Goal: Task Accomplishment & Management: Use online tool/utility

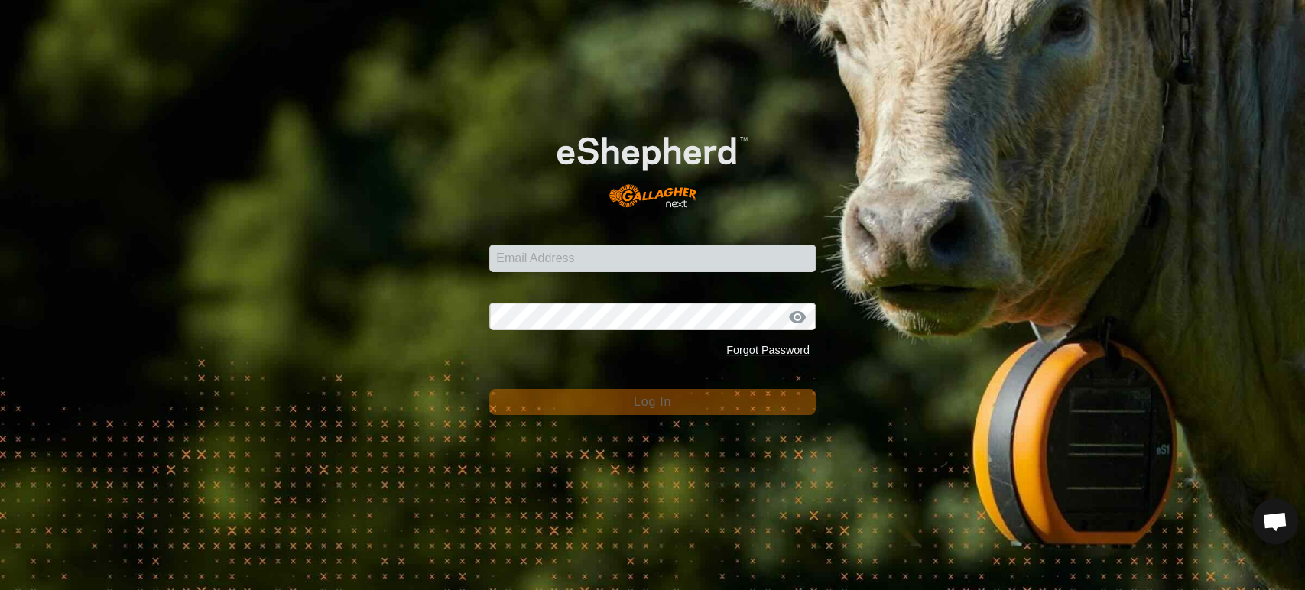
scroll to position [13005, 0]
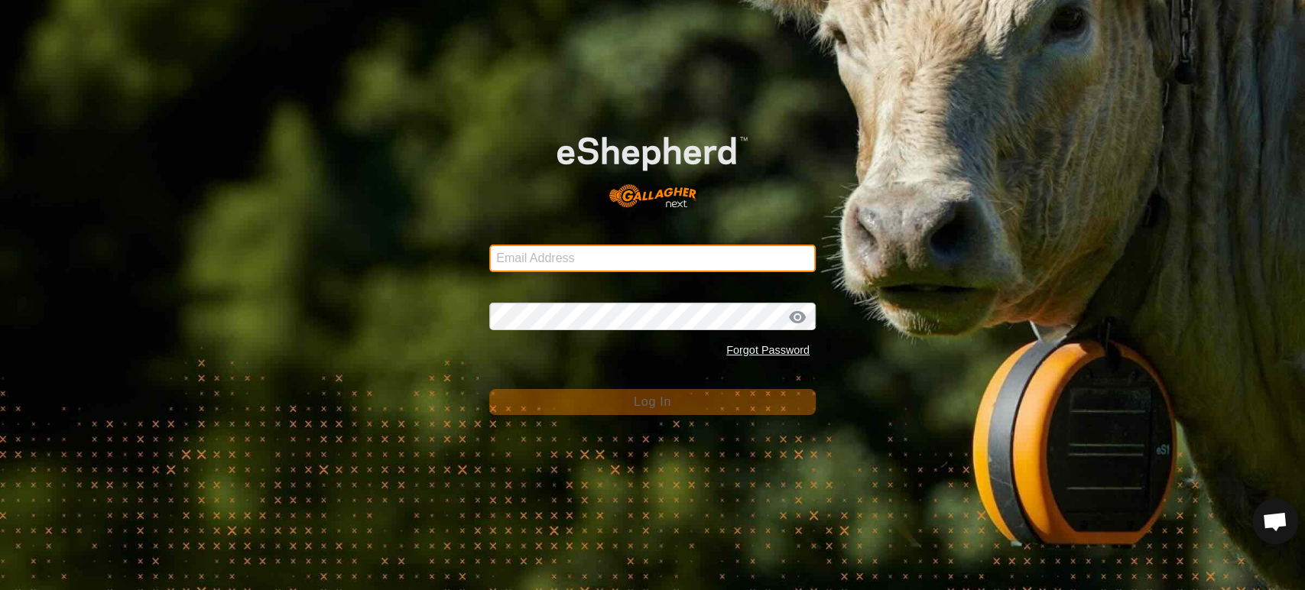
type input "[EMAIL_ADDRESS][DOMAIN_NAME]"
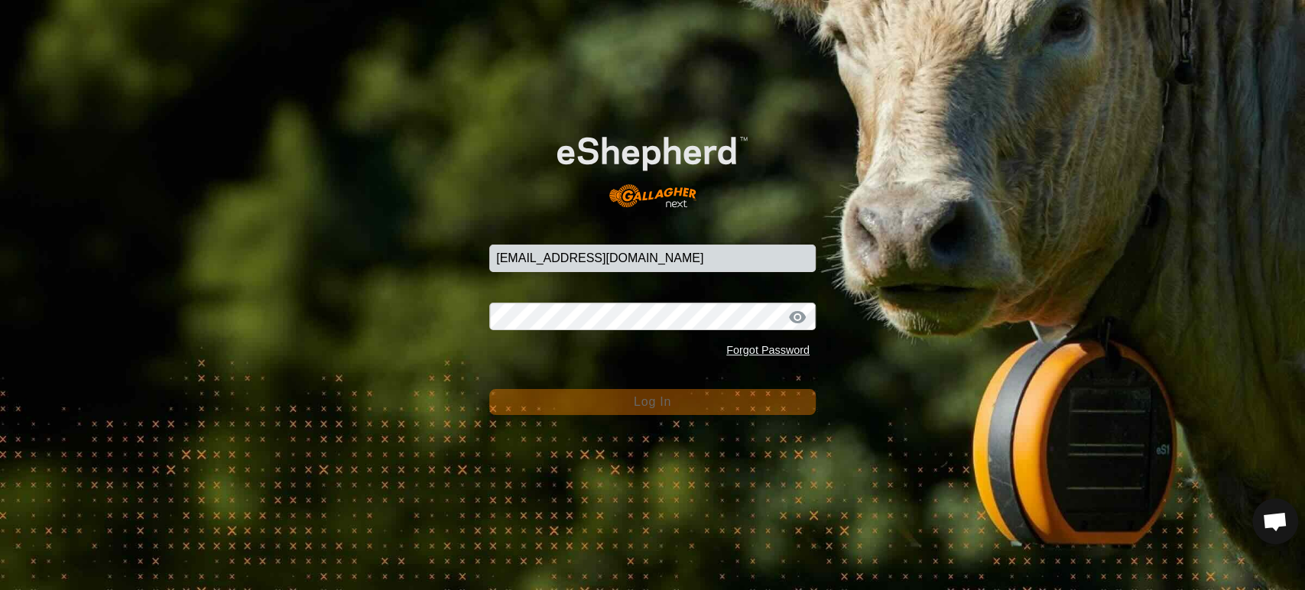
click at [634, 399] on span "Log In" at bounding box center [652, 401] width 37 height 13
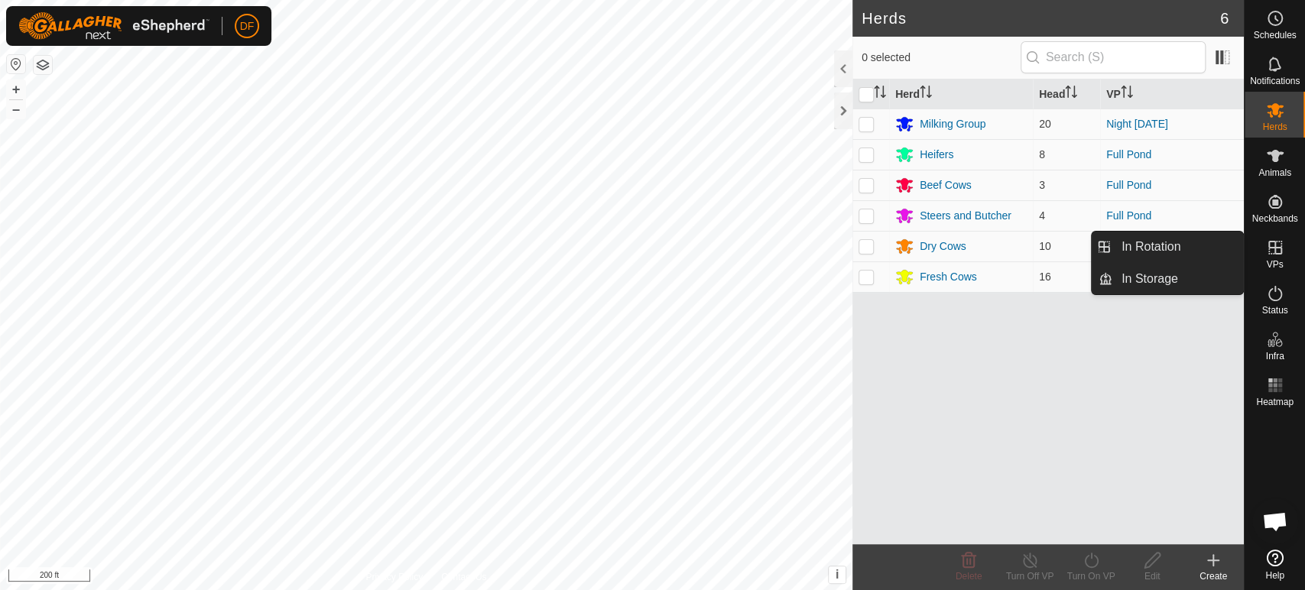
click at [1199, 250] on link "In Rotation" at bounding box center [1178, 247] width 131 height 31
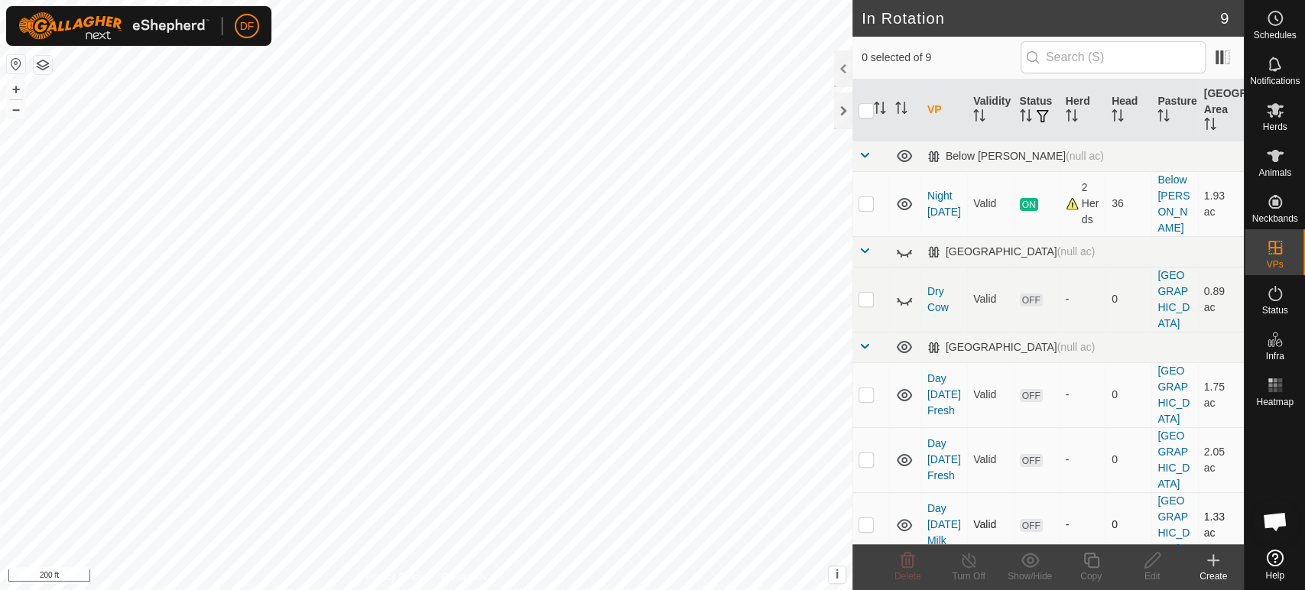
click at [866, 519] on p-checkbox at bounding box center [866, 525] width 15 height 12
click at [866, 388] on p-checkbox at bounding box center [866, 394] width 15 height 12
click at [912, 567] on icon at bounding box center [908, 560] width 15 height 15
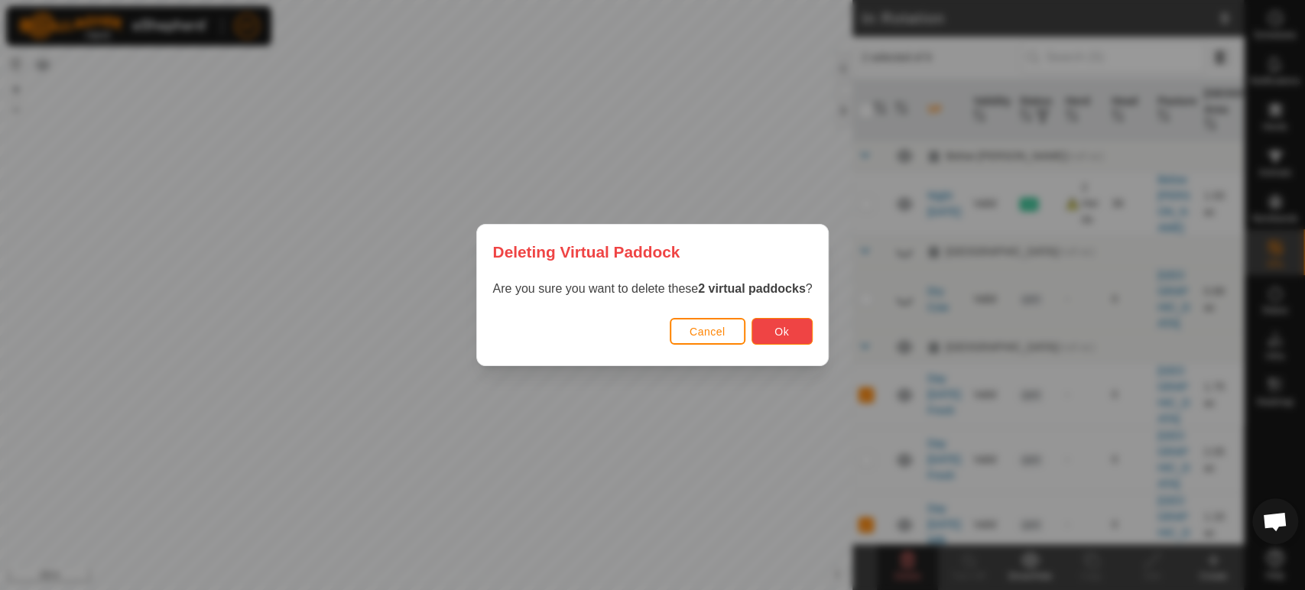
click at [782, 339] on button "Ok" at bounding box center [782, 331] width 61 height 27
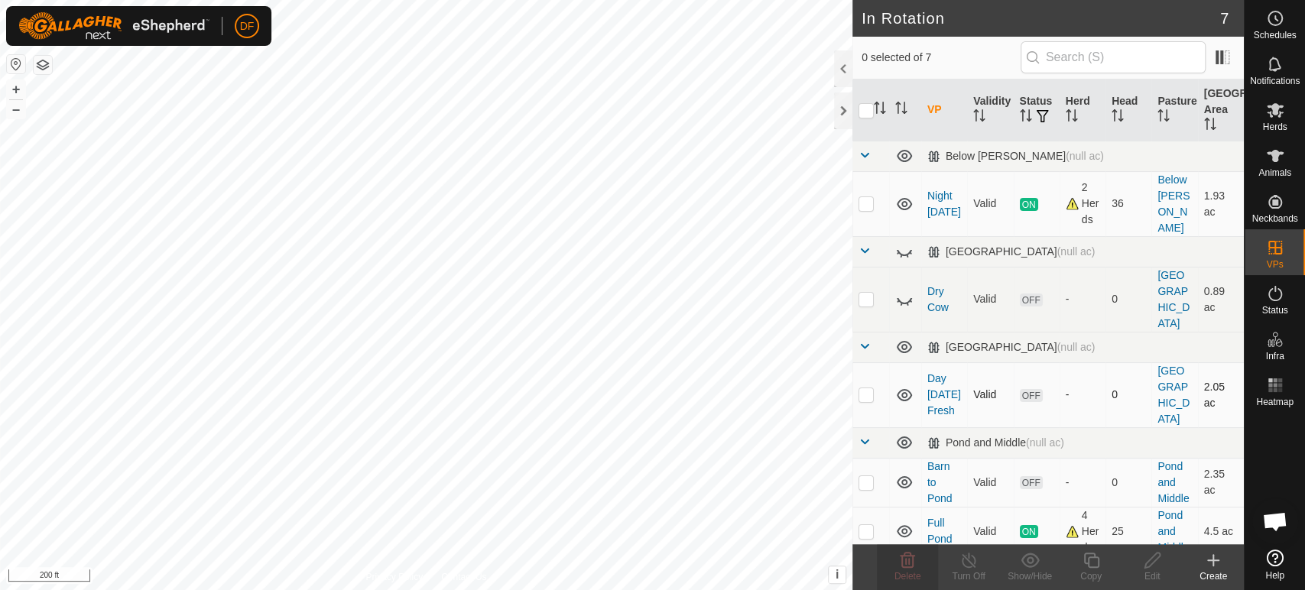
click at [869, 388] on p-checkbox at bounding box center [866, 394] width 15 height 12
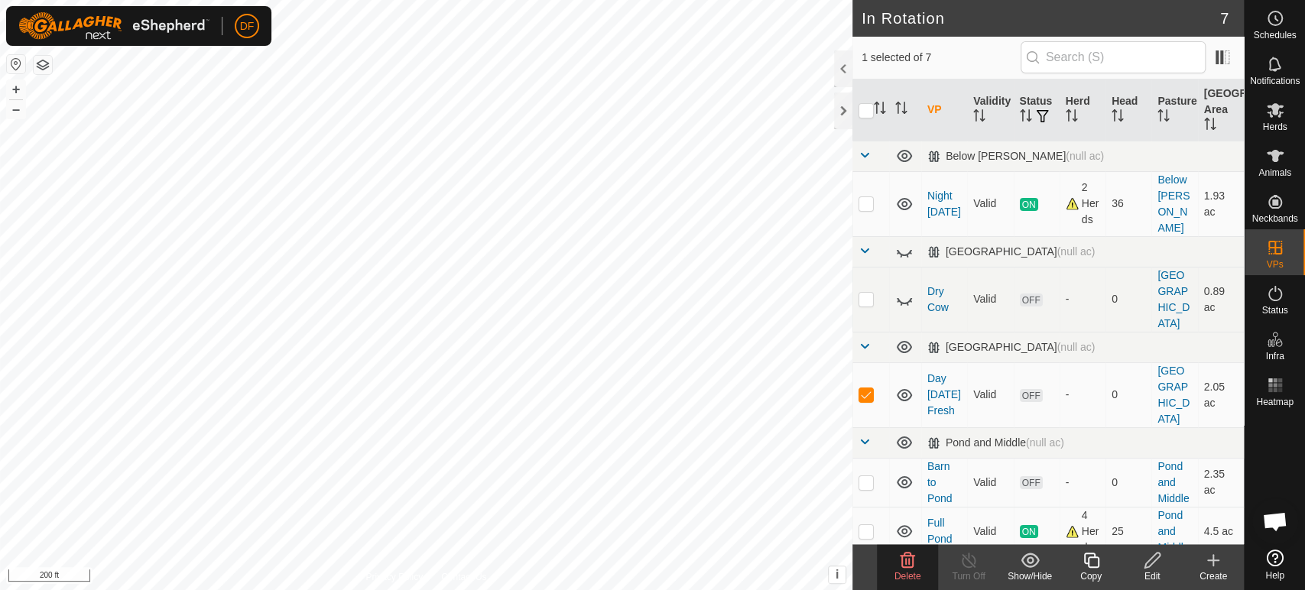
click at [1082, 560] on icon at bounding box center [1091, 560] width 19 height 18
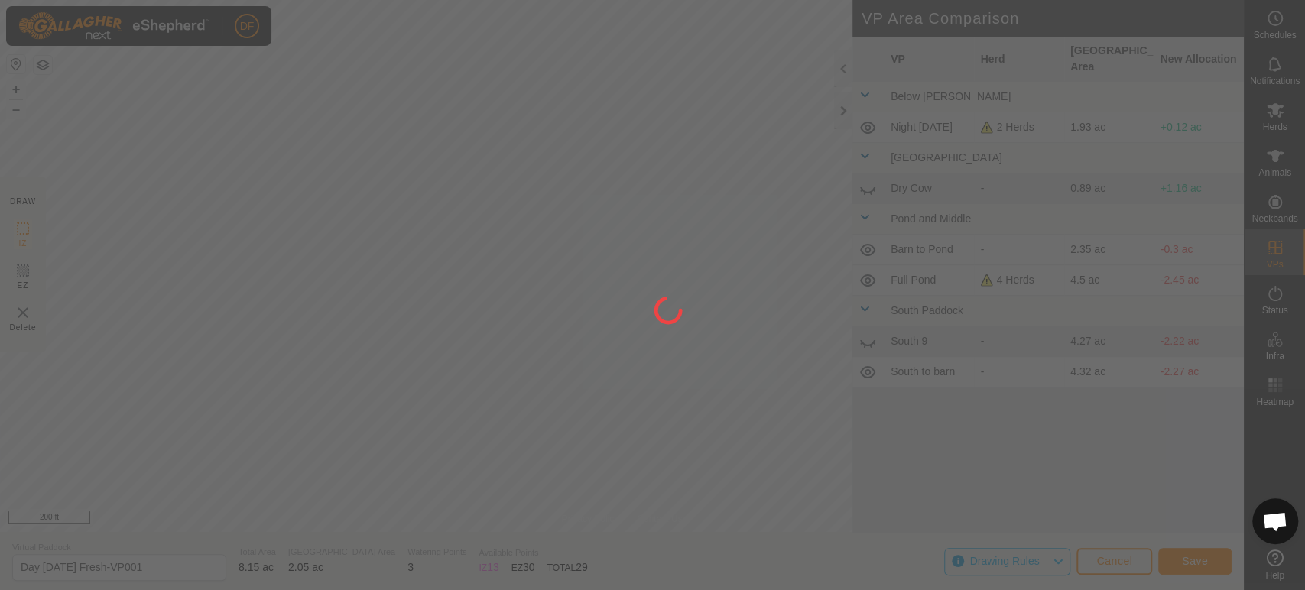
click at [492, 232] on div at bounding box center [652, 295] width 1305 height 590
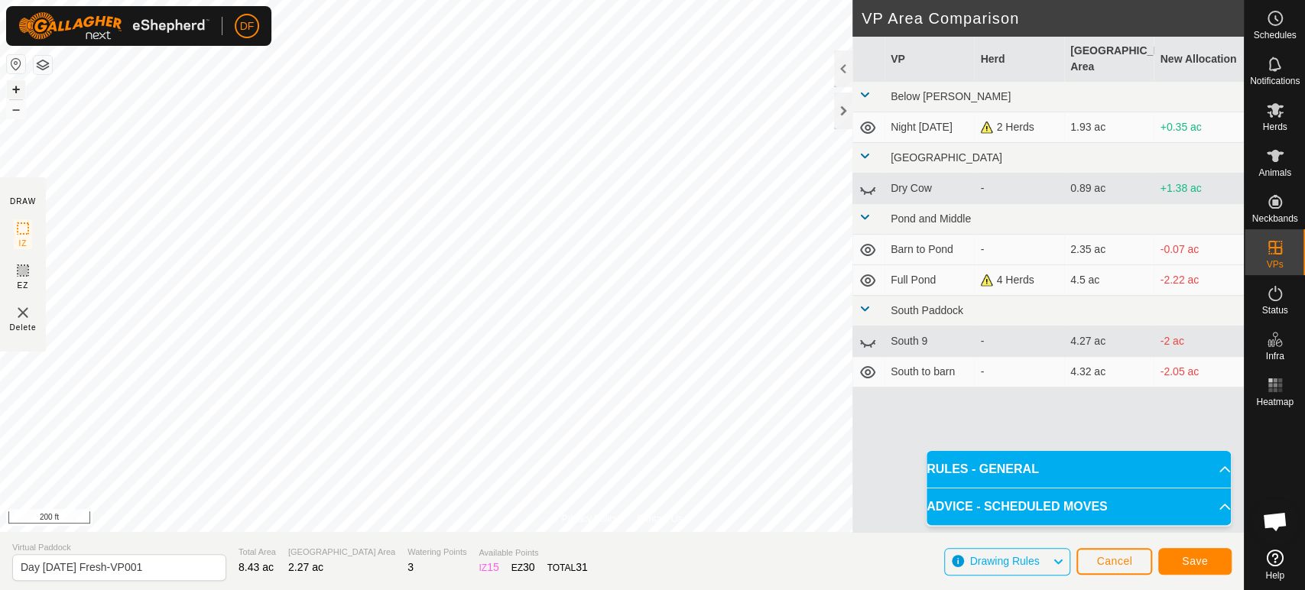
click at [17, 92] on button "+" at bounding box center [16, 89] width 18 height 18
drag, startPoint x: 139, startPoint y: 567, endPoint x: 69, endPoint y: 565, distance: 70.4
click at [69, 565] on input "Day [DATE] Fresh-VP001" at bounding box center [119, 567] width 214 height 27
type input "Day [DATE]"
click at [1187, 567] on span "Save" at bounding box center [1195, 561] width 26 height 12
